Goal: Transaction & Acquisition: Purchase product/service

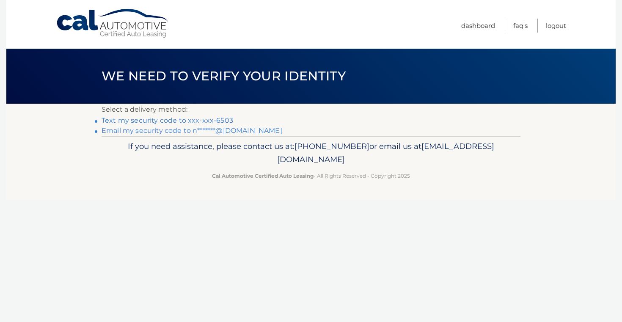
click at [202, 121] on link "Text my security code to xxx-xxx-6503" at bounding box center [168, 120] width 132 height 8
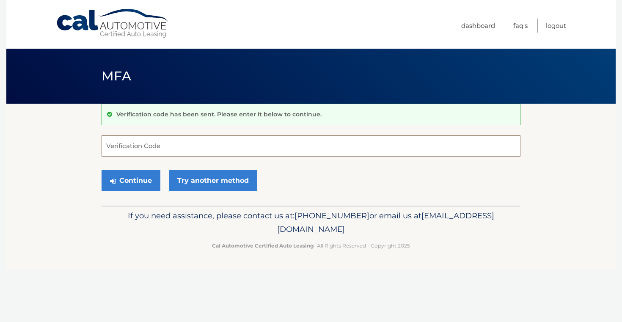
click at [131, 150] on input "Verification Code" at bounding box center [311, 145] width 419 height 21
type input "716011"
click at [140, 179] on button "Continue" at bounding box center [131, 180] width 59 height 21
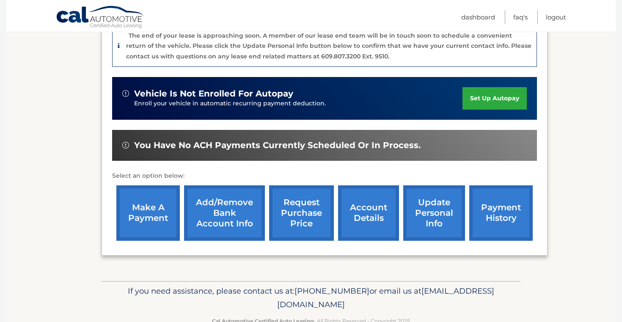
scroll to position [224, 0]
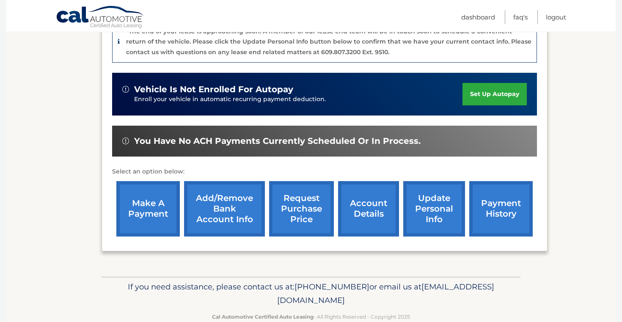
drag, startPoint x: 508, startPoint y: 197, endPoint x: 509, endPoint y: 181, distance: 15.7
click at [509, 188] on link "payment history" at bounding box center [500, 208] width 63 height 55
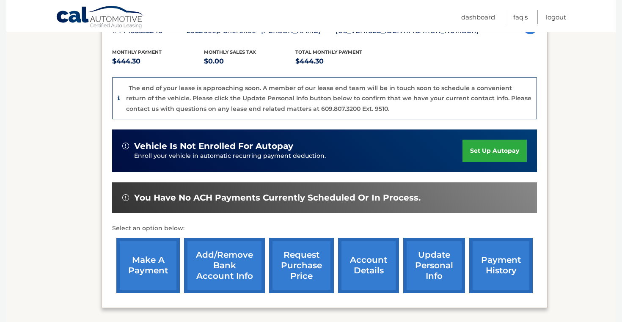
scroll to position [168, 0]
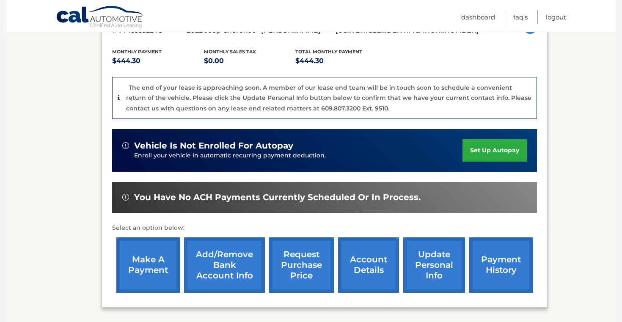
click at [138, 256] on link "make a payment" at bounding box center [147, 264] width 63 height 55
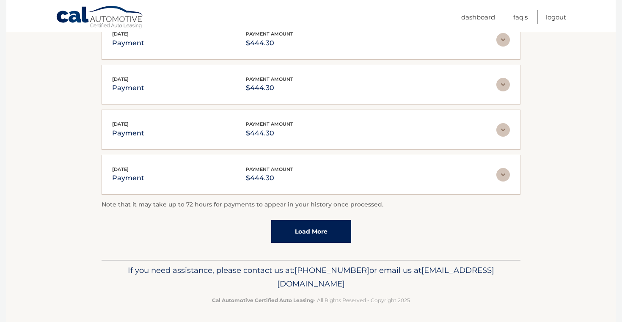
scroll to position [229, 0]
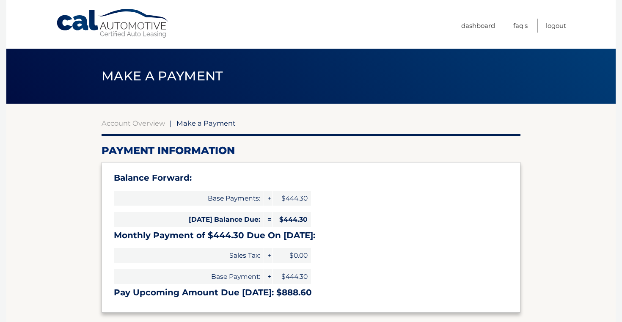
select select "MzJkOWFkOGEtMWY1ZC00ODRjLTlkYzEtYzk3N2ZhYWI4ODZj"
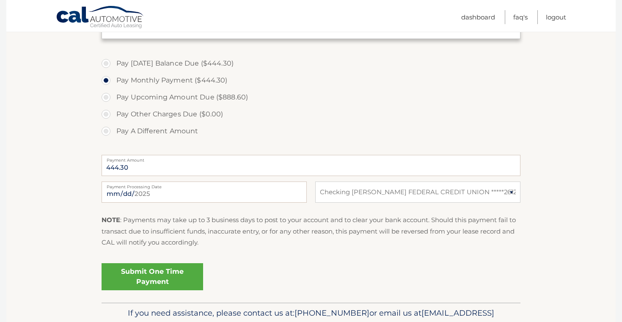
scroll to position [292, 0]
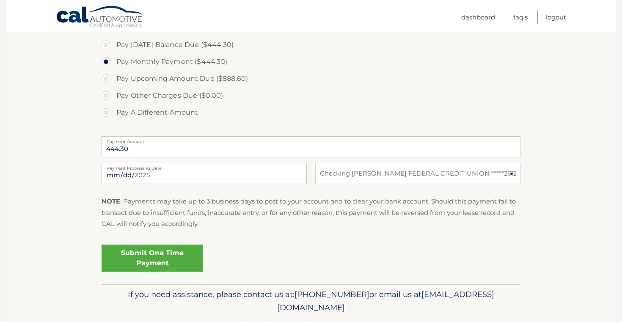
click at [176, 255] on link "Submit One Time Payment" at bounding box center [153, 257] width 102 height 27
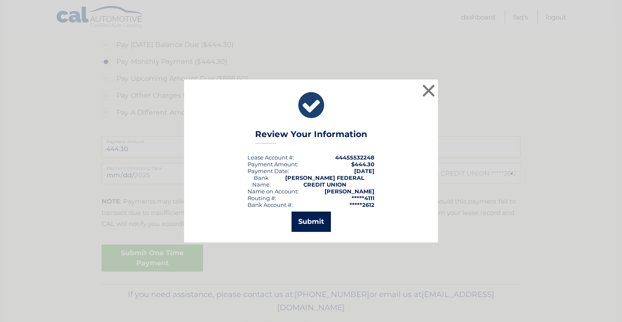
click at [310, 222] on button "Submit" at bounding box center [310, 221] width 39 height 20
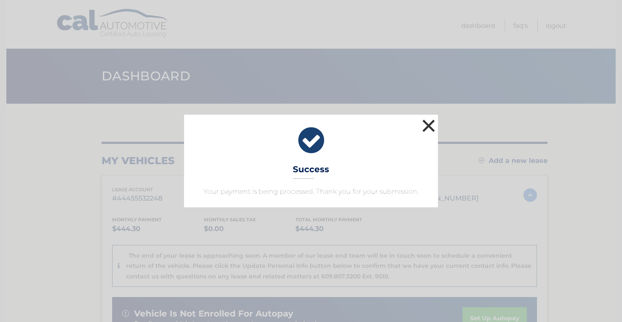
click at [427, 127] on button "×" at bounding box center [428, 125] width 17 height 17
